Goal: Information Seeking & Learning: Learn about a topic

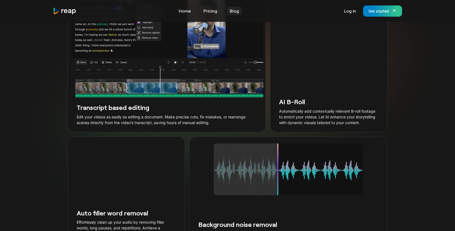
click at [234, 8] on link "Blog" at bounding box center [234, 11] width 15 height 9
click at [236, 11] on link "Blog" at bounding box center [234, 11] width 15 height 9
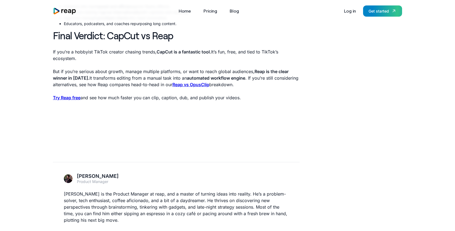
scroll to position [1486, 0]
